Goal: Complete application form: Complete application form

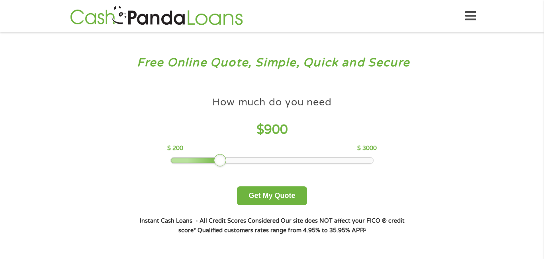
drag, startPoint x: 228, startPoint y: 159, endPoint x: 218, endPoint y: 159, distance: 10.4
click at [218, 159] on div at bounding box center [220, 160] width 13 height 13
click at [249, 190] on button "Get My Quote" at bounding box center [272, 195] width 70 height 19
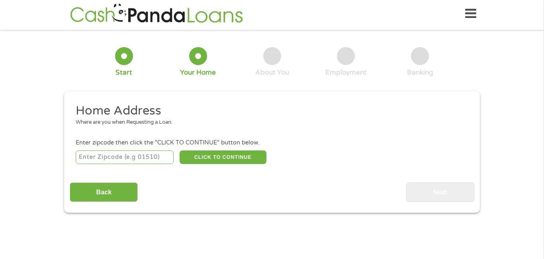
click at [139, 153] on input "number" at bounding box center [125, 157] width 98 height 14
type input "44683"
select select "[US_STATE]"
click at [198, 160] on button "CLICK TO CONTINUE" at bounding box center [223, 157] width 87 height 14
type input "44683"
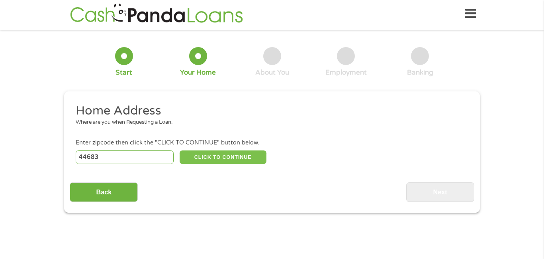
type input "[GEOGRAPHIC_DATA]"
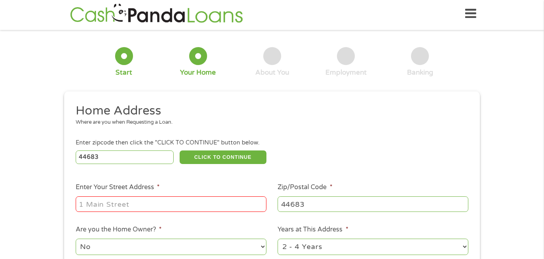
click at [184, 202] on input "Enter Your Street Address *" at bounding box center [171, 203] width 191 height 15
type input "[STREET_ADDRESS]"
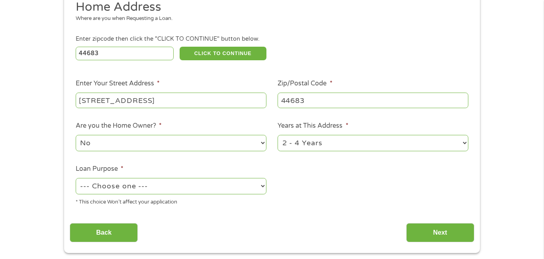
scroll to position [107, 0]
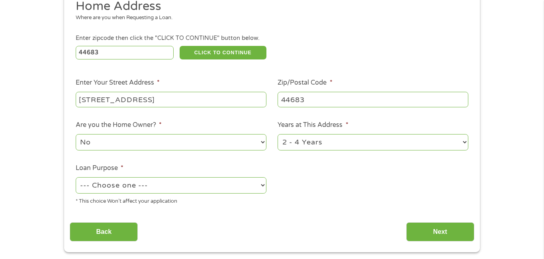
click at [146, 182] on select "--- Choose one --- Pay Bills Debt Consolidation Home Improvement Major Purchase…" at bounding box center [171, 185] width 191 height 16
select select "other"
click at [76, 178] on select "--- Choose one --- Pay Bills Debt Consolidation Home Improvement Major Purchase…" at bounding box center [171, 185] width 191 height 16
click at [419, 232] on input "Next" at bounding box center [440, 232] width 68 height 20
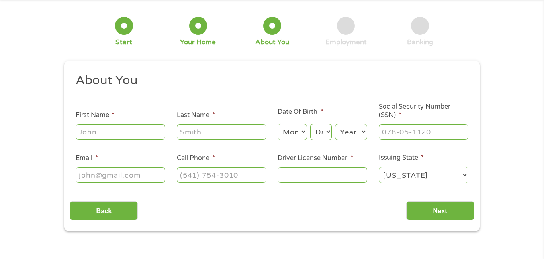
scroll to position [0, 0]
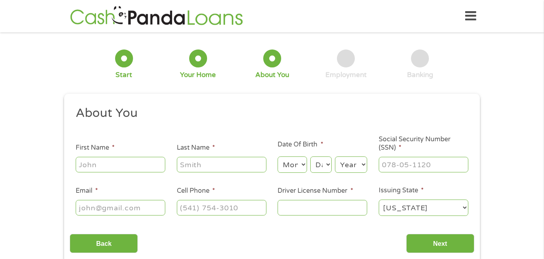
click at [133, 161] on input "First Name *" at bounding box center [121, 164] width 90 height 15
type input "[PERSON_NAME]"
type input "[EMAIL_ADDRESS][DOMAIN_NAME]"
click at [400, 163] on input "Social Security Number (SSN) *" at bounding box center [424, 164] width 90 height 15
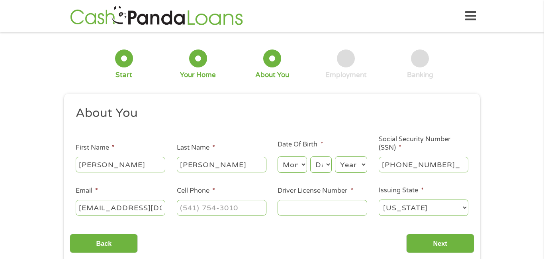
type input "275-08-6561"
click at [300, 168] on select "Month 1 2 3 4 5 6 7 8 9 10 11 12" at bounding box center [292, 164] width 29 height 16
select select "12"
click at [278, 156] on select "Month 1 2 3 4 5 6 7 8 9 10 11 12" at bounding box center [292, 164] width 29 height 16
click at [316, 161] on select "Day 1 2 3 4 5 6 7 8 9 10 11 12 13 14 15 16 17 18 19 20 21 22 23 24 25 26 27 28 …" at bounding box center [321, 164] width 22 height 16
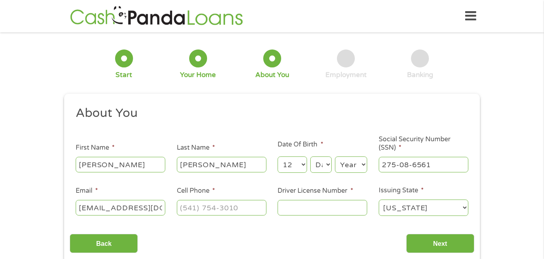
select select "18"
click at [310, 156] on select "Day 1 2 3 4 5 6 7 8 9 10 11 12 13 14 15 16 17 18 19 20 21 22 23 24 25 26 27 28 …" at bounding box center [321, 164] width 22 height 16
click at [349, 168] on select "Year [DATE] 2006 2005 2004 2003 2002 2001 2000 1999 1998 1997 1996 1995 1994 19…" at bounding box center [351, 164] width 32 height 16
select select "2002"
click at [335, 156] on select "Year [DATE] 2006 2005 2004 2003 2002 2001 2000 1999 1998 1997 1996 1995 1994 19…" at bounding box center [351, 164] width 32 height 16
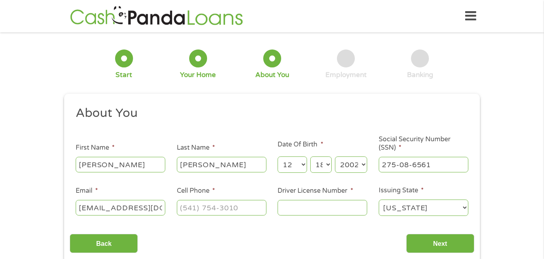
click at [247, 206] on input "Cell Phone *" at bounding box center [222, 207] width 90 height 15
type input "[PHONE_NUMBER]"
click at [291, 211] on input "Driver License Number *" at bounding box center [323, 207] width 90 height 15
type input "u"
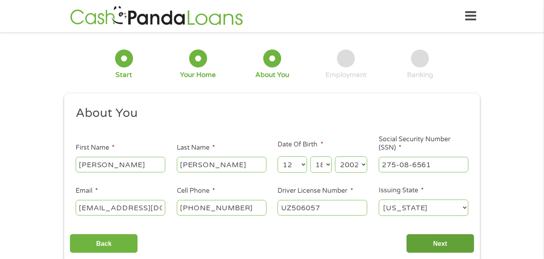
type input "UZ506057"
click at [415, 239] on input "Next" at bounding box center [440, 244] width 68 height 20
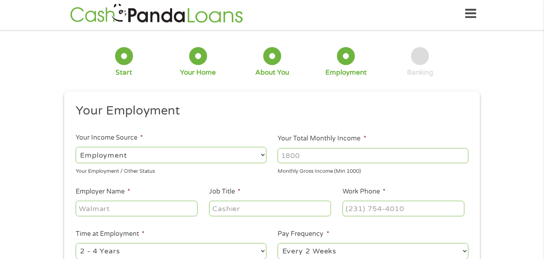
click at [332, 158] on input "Your Total Monthly Income *" at bounding box center [373, 155] width 191 height 15
type input "1800"
click at [164, 209] on input "Employer Name *" at bounding box center [137, 207] width 122 height 15
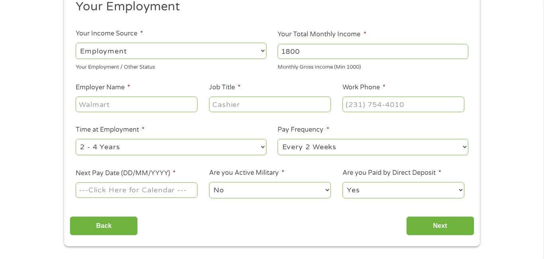
scroll to position [107, 0]
click at [147, 145] on select "--- Choose one --- 1 Year or less 1 - 2 Years 2 - 4 Years Over 4 Years" at bounding box center [171, 146] width 191 height 16
select select "12months"
click at [76, 138] on select "--- Choose one --- 1 Year or less 1 - 2 Years 2 - 4 Years Over 4 Years" at bounding box center [171, 146] width 191 height 16
click at [125, 186] on input "Next Pay Date (DD/MM/YYYY) *" at bounding box center [137, 189] width 122 height 15
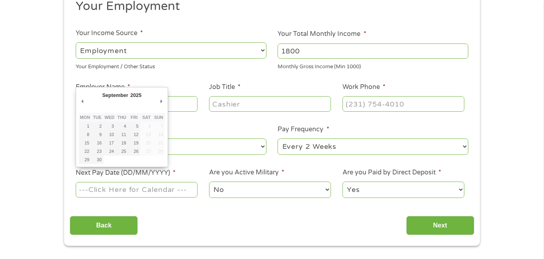
click at [78, 102] on div "September January February March April May June July August September October N…" at bounding box center [122, 127] width 92 height 80
click at [293, 138] on select "--- Choose one --- Every 2 Weeks Every Week Monthly Semi-Monthly" at bounding box center [373, 146] width 191 height 16
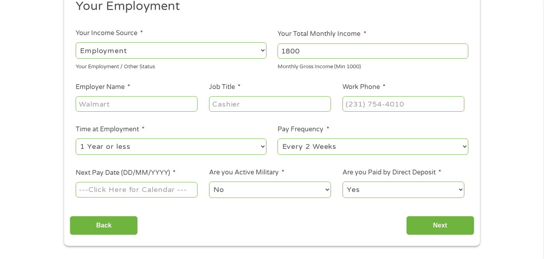
select select "weekly"
click at [278, 138] on select "--- Choose one --- Every 2 Weeks Every Week Monthly Semi-Monthly" at bounding box center [373, 146] width 191 height 16
click at [156, 188] on input "Next Pay Date (DD/MM/YYYY) *" at bounding box center [137, 189] width 122 height 15
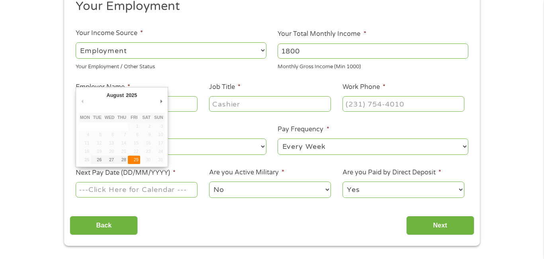
type input "[DATE]"
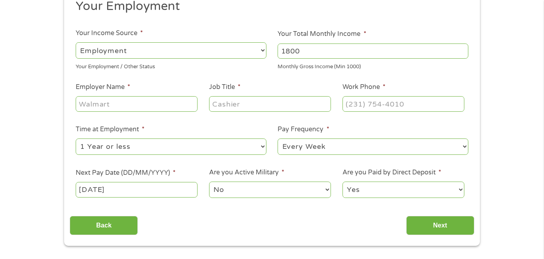
click at [317, 143] on select "--- Choose one --- Every 2 Weeks Every Week Monthly Semi-Monthly" at bounding box center [373, 146] width 191 height 16
select select "biweekly"
click at [278, 138] on select "--- Choose one --- Every 2 Weeks Every Week Monthly Semi-Monthly" at bounding box center [373, 146] width 191 height 16
click at [105, 99] on input "Employer Name *" at bounding box center [137, 103] width 122 height 15
type input "[PERSON_NAME] care center"
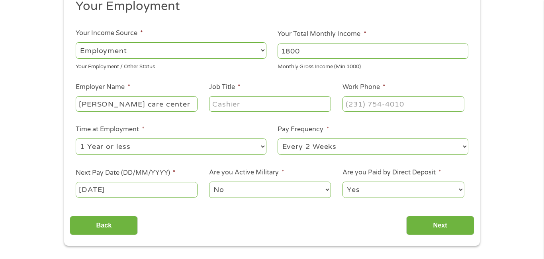
click at [228, 97] on input "Job Title *" at bounding box center [270, 103] width 122 height 15
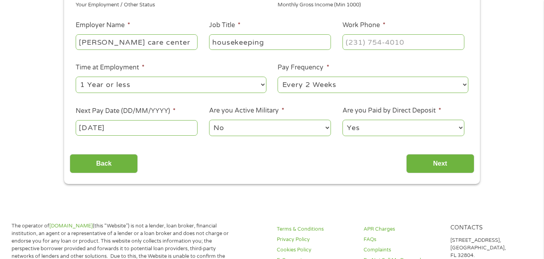
scroll to position [171, 0]
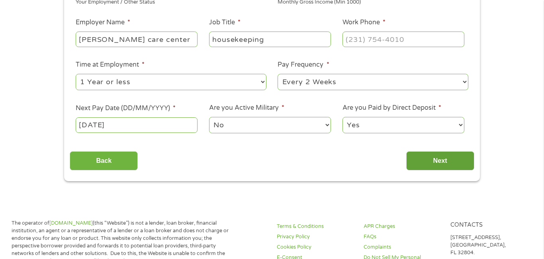
type input "housekeeping"
click at [449, 167] on input "Next" at bounding box center [440, 161] width 68 height 20
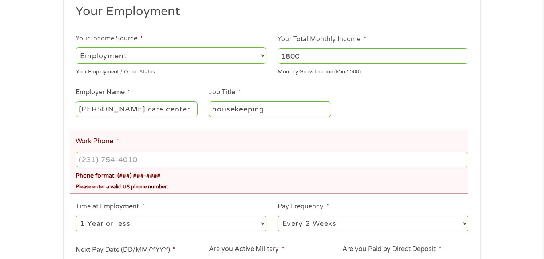
scroll to position [135, 0]
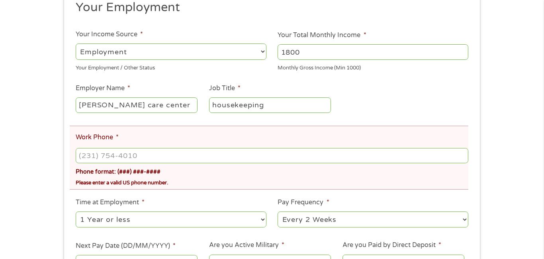
click at [185, 152] on input "Work Phone *" at bounding box center [272, 155] width 393 height 15
type input "[PHONE_NUMBER]"
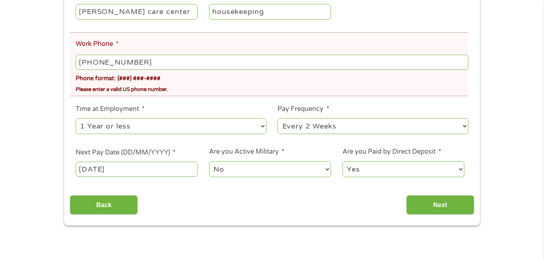
scroll to position [230, 0]
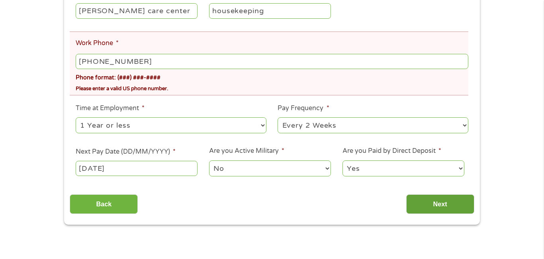
click at [459, 205] on input "Next" at bounding box center [440, 204] width 68 height 20
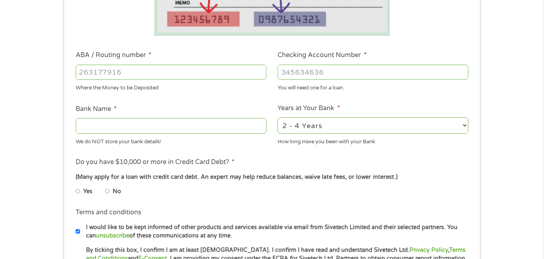
scroll to position [209, 0]
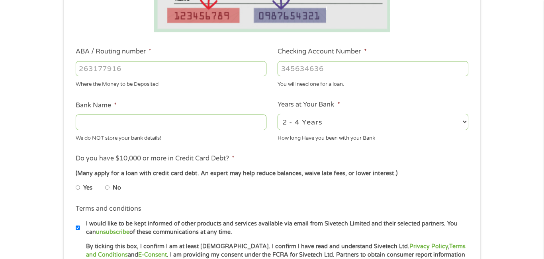
click at [107, 188] on input "No" at bounding box center [107, 187] width 5 height 13
radio input "true"
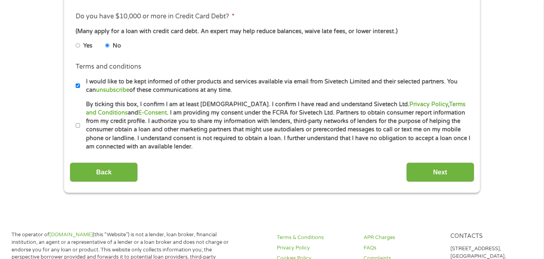
scroll to position [352, 0]
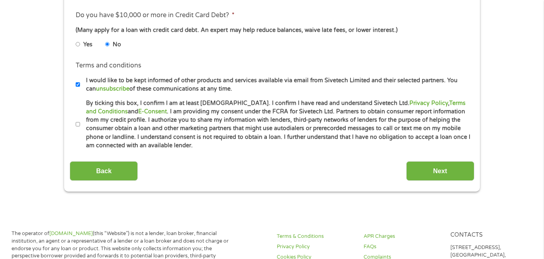
click at [75, 124] on li "Terms and conditions * By ticking this box, I confirm I am at least [DEMOGRAPHI…" at bounding box center [272, 124] width 404 height 51
click at [77, 124] on input "By ticking this box, I confirm I am at least [DEMOGRAPHIC_DATA]. I confirm I ha…" at bounding box center [78, 124] width 5 height 13
checkbox input "true"
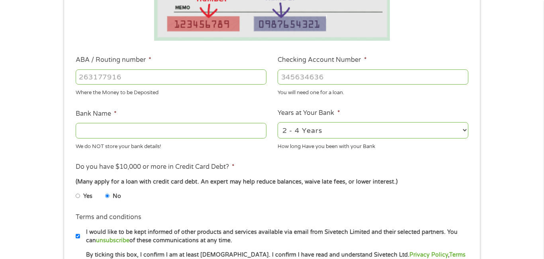
scroll to position [200, 0]
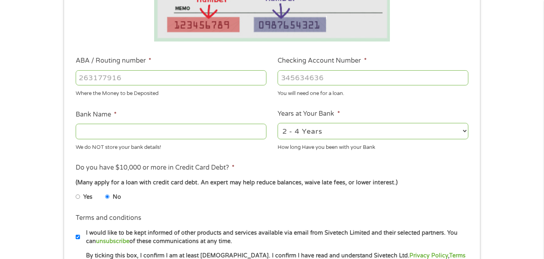
click at [97, 76] on input "ABA / Routing number *" at bounding box center [171, 77] width 191 height 15
type input "241280650"
type input "DOVER PHILA FCU"
type input "241280650"
click at [332, 77] on input "Checking Account Number *" at bounding box center [373, 77] width 191 height 15
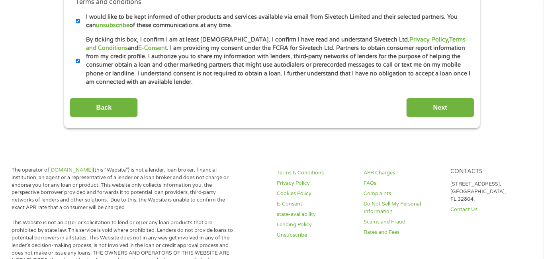
scroll to position [418, 0]
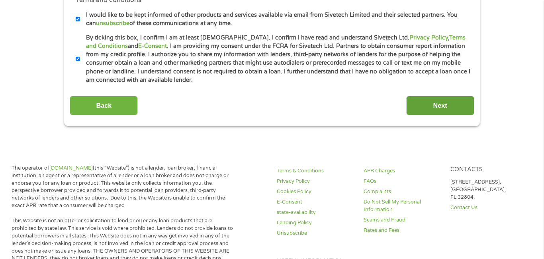
type input "1040732752"
click at [434, 109] on input "Next" at bounding box center [440, 106] width 68 height 20
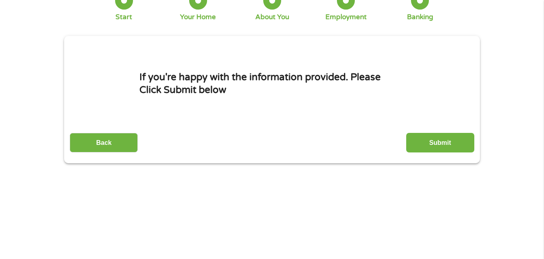
scroll to position [0, 0]
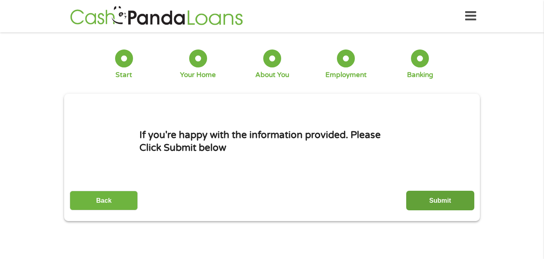
click at [442, 206] on input "Submit" at bounding box center [440, 200] width 68 height 20
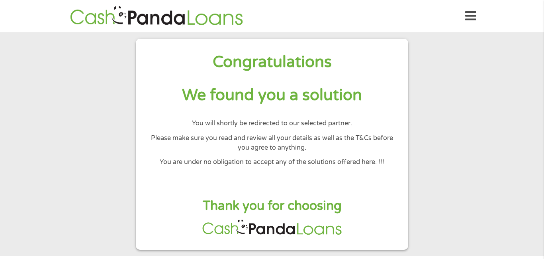
scroll to position [21, 0]
